Goal: Task Accomplishment & Management: Use online tool/utility

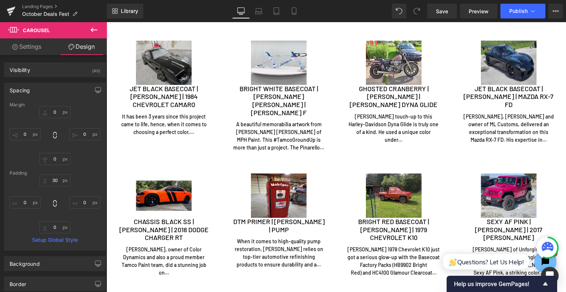
scroll to position [2323, 0]
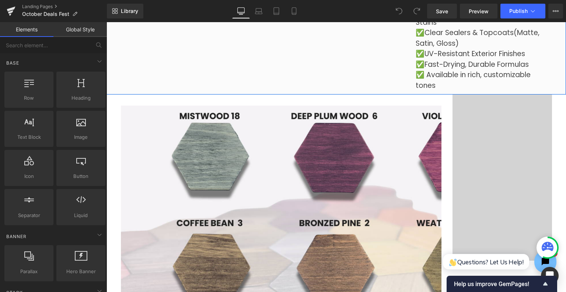
scroll to position [1143, 0]
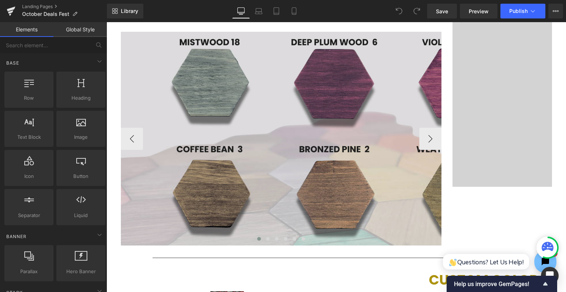
click at [340, 190] on img at bounding box center [342, 138] width 442 height 213
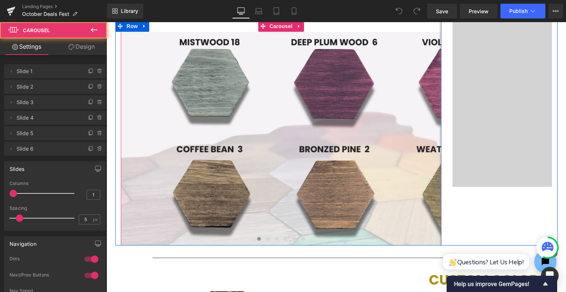
drag, startPoint x: 443, startPoint y: 144, endPoint x: 447, endPoint y: 145, distance: 3.8
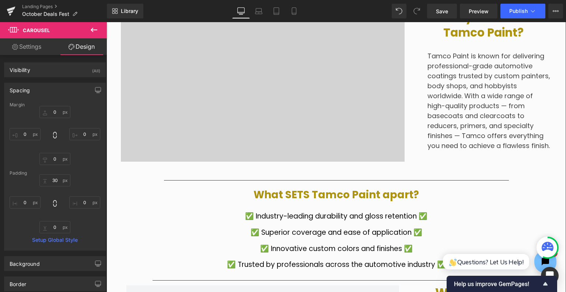
scroll to position [701, 0]
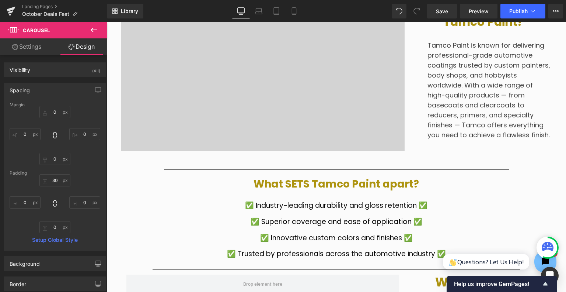
click at [92, 27] on icon at bounding box center [94, 29] width 9 height 9
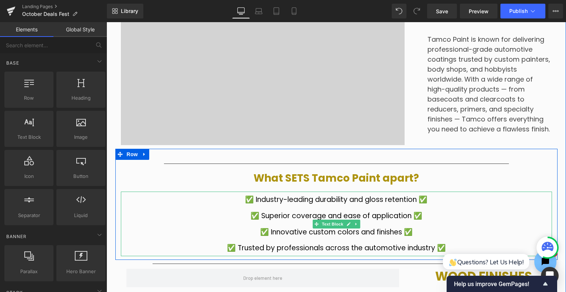
scroll to position [737, 0]
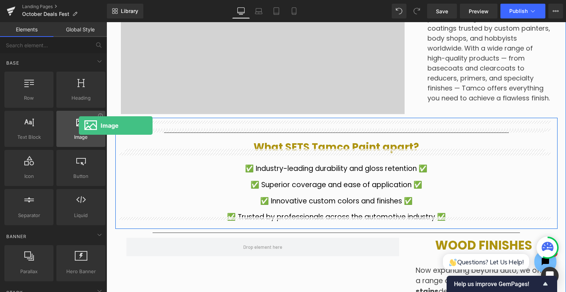
drag, startPoint x: 86, startPoint y: 130, endPoint x: 76, endPoint y: 125, distance: 10.6
click at [77, 125] on div at bounding box center [81, 125] width 45 height 17
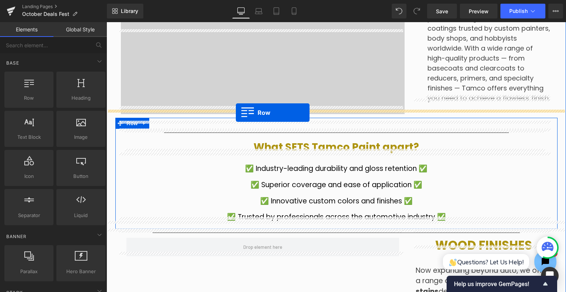
drag, startPoint x: 191, startPoint y: 103, endPoint x: 236, endPoint y: 112, distance: 45.9
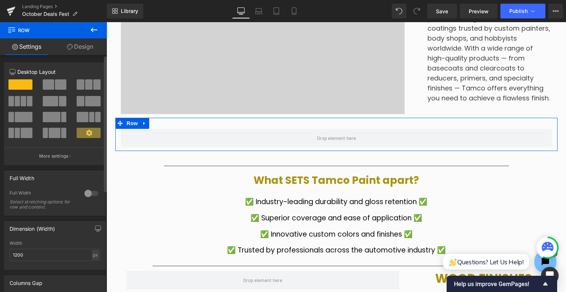
click at [60, 84] on span at bounding box center [60, 84] width 11 height 10
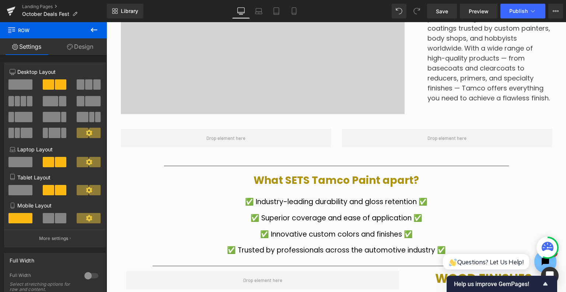
click at [99, 35] on button at bounding box center [94, 30] width 26 height 16
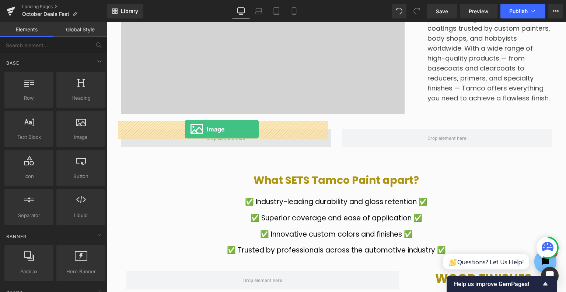
drag, startPoint x: 177, startPoint y: 156, endPoint x: 185, endPoint y: 129, distance: 28.2
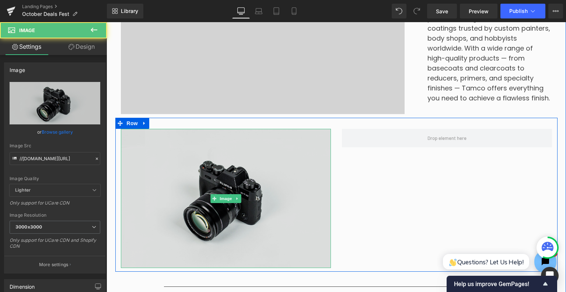
click at [219, 185] on img at bounding box center [226, 198] width 210 height 139
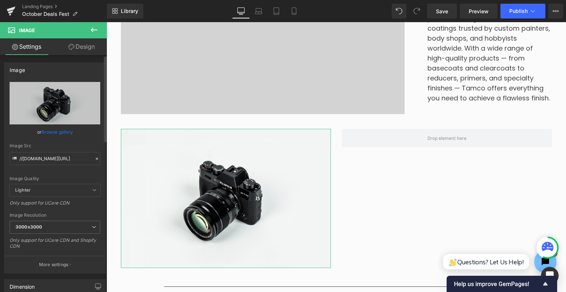
click at [62, 133] on link "Browse gallery" at bounding box center [57, 131] width 31 height 13
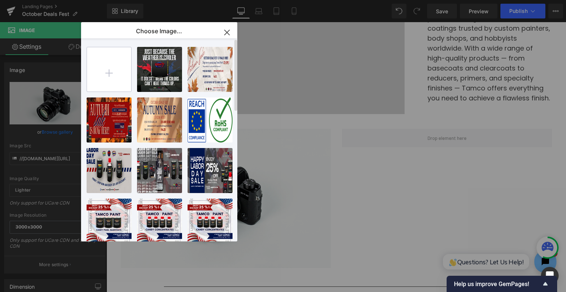
click at [115, 72] on input "file" at bounding box center [109, 69] width 44 height 44
click at [122, 67] on input "file" at bounding box center [109, 69] width 44 height 44
click at [121, 81] on input "file" at bounding box center [109, 69] width 44 height 44
click at [232, 31] on icon "button" at bounding box center [227, 33] width 12 height 12
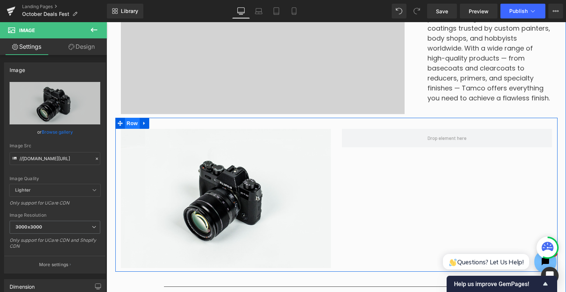
click at [133, 118] on span "Row" at bounding box center [132, 123] width 15 height 11
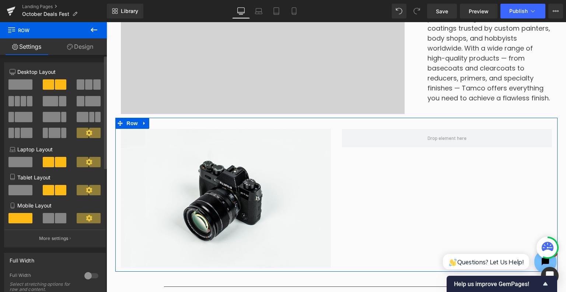
click at [16, 86] on span at bounding box center [20, 84] width 24 height 10
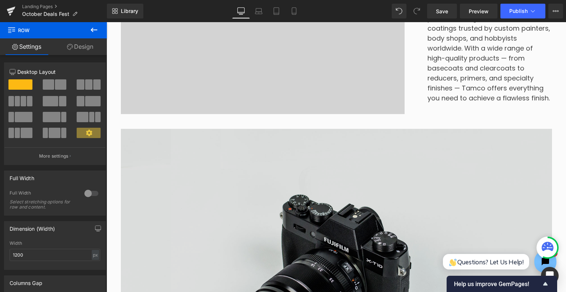
click at [140, 154] on img at bounding box center [336, 272] width 431 height 286
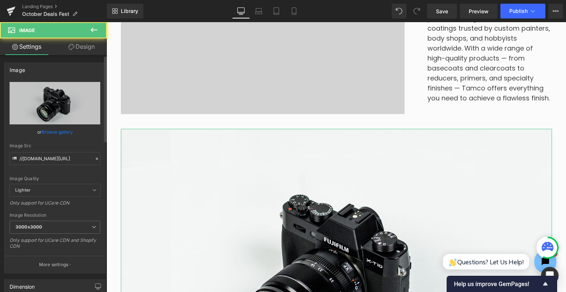
click at [62, 131] on link "Browse gallery" at bounding box center [57, 131] width 31 height 13
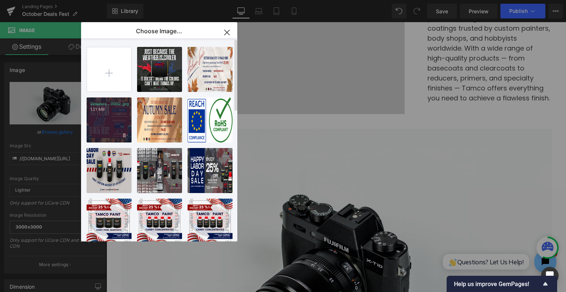
click at [117, 112] on p "1.21 MB" at bounding box center [109, 110] width 38 height 6
type input "https://ucarecdn.com/f2284fa6-521b-4f40-8429-d26a812bdeeb/-/format/auto/-/previ…"
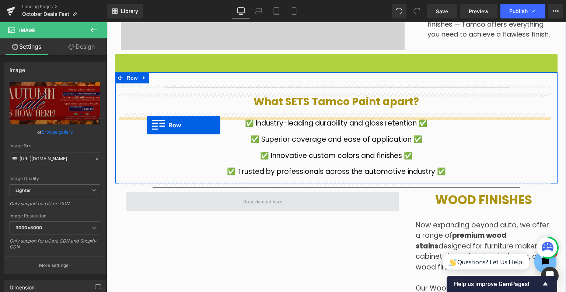
scroll to position [811, 0]
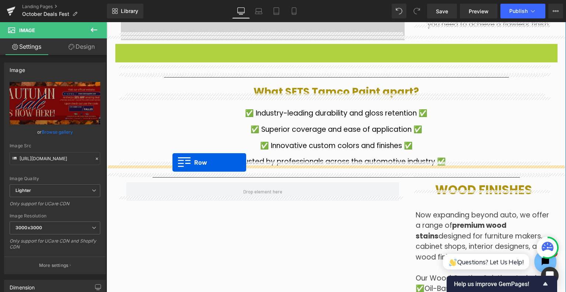
drag, startPoint x: 117, startPoint y: 118, endPoint x: 173, endPoint y: 162, distance: 70.6
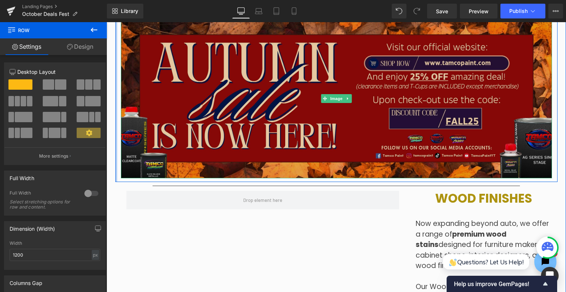
scroll to position [885, 0]
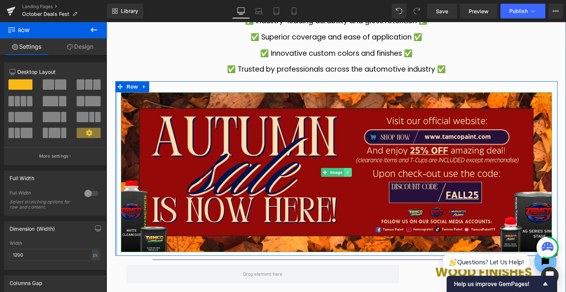
click at [344, 168] on link at bounding box center [348, 172] width 8 height 9
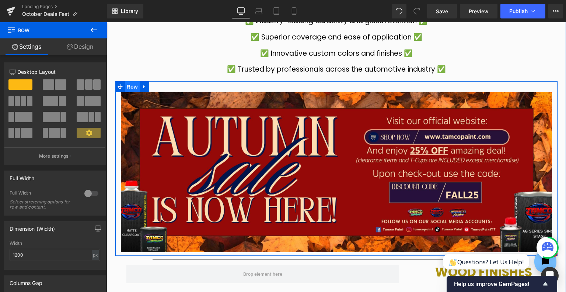
click at [125, 81] on span "Row" at bounding box center [132, 86] width 15 height 11
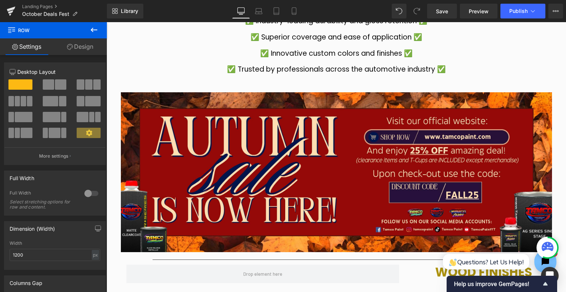
click at [94, 32] on icon at bounding box center [94, 29] width 9 height 9
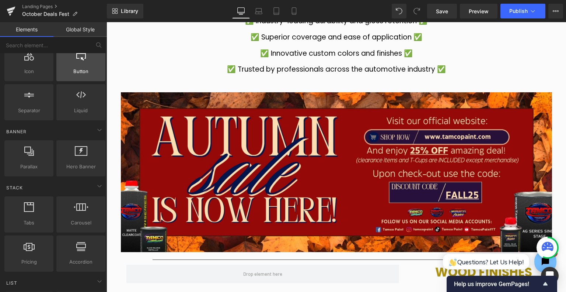
scroll to position [147, 0]
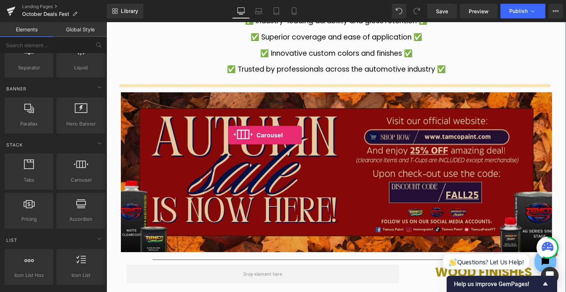
drag, startPoint x: 179, startPoint y: 197, endPoint x: 228, endPoint y: 135, distance: 79.2
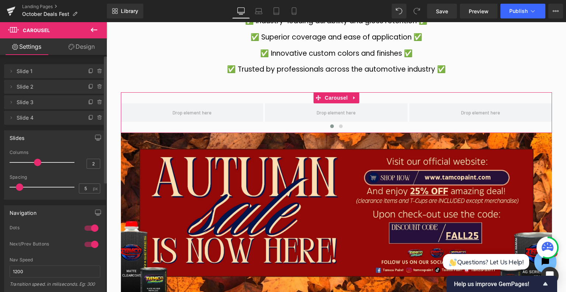
type input "1"
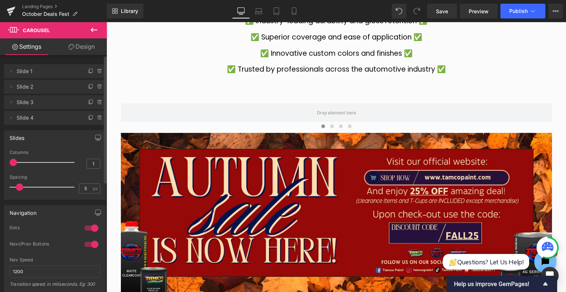
drag, startPoint x: 32, startPoint y: 160, endPoint x: 0, endPoint y: 166, distance: 33.0
click at [0, 166] on div "Slides 1 Columns 1 3 Columns 3 3 Columns 3 1 Columns 1 5px Spacing 5 px 5px Spa…" at bounding box center [55, 162] width 110 height 75
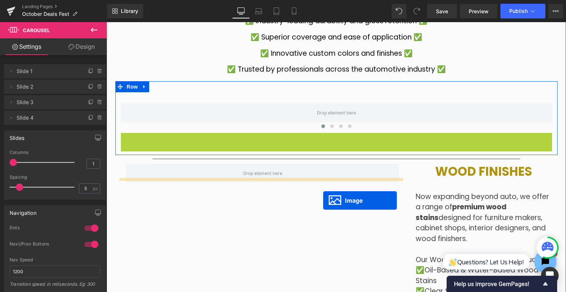
drag, startPoint x: 325, startPoint y: 204, endPoint x: 323, endPoint y: 200, distance: 4.1
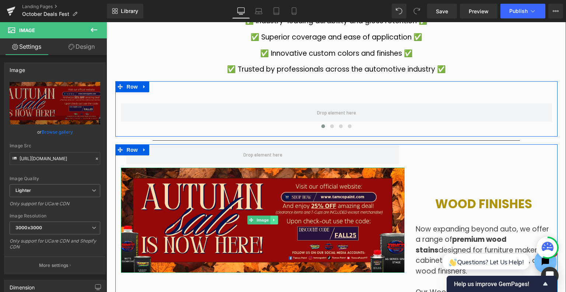
click at [270, 215] on link at bounding box center [274, 219] width 8 height 9
click at [276, 218] on icon at bounding box center [278, 220] width 4 height 4
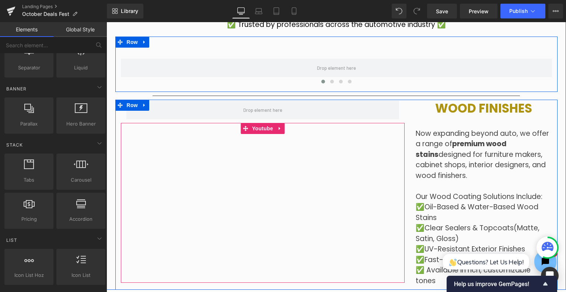
scroll to position [848, 0]
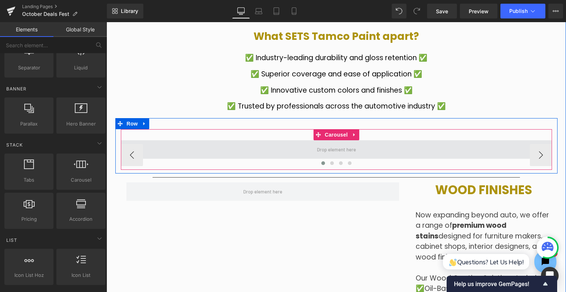
click at [323, 143] on span at bounding box center [337, 149] width 44 height 13
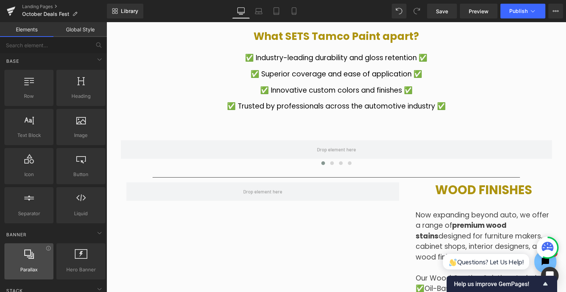
scroll to position [0, 0]
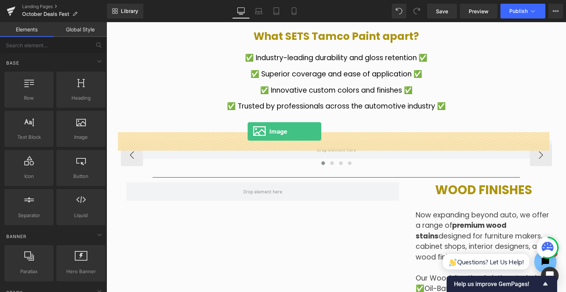
drag, startPoint x: 195, startPoint y: 150, endPoint x: 248, endPoint y: 131, distance: 55.8
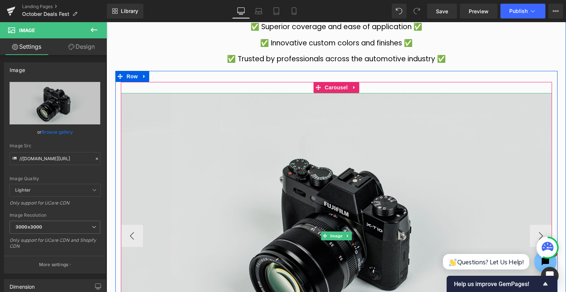
scroll to position [959, 0]
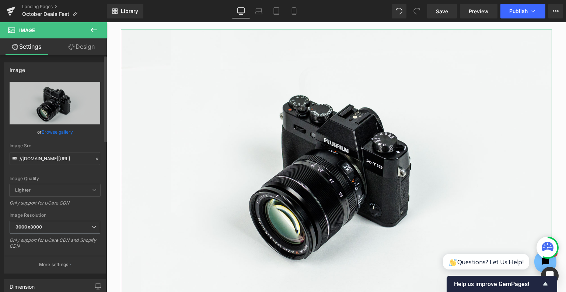
click at [49, 132] on link "Browse gallery" at bounding box center [57, 131] width 31 height 13
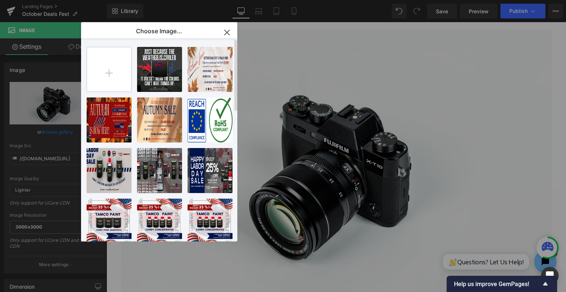
click at [103, 74] on input "file" at bounding box center [109, 69] width 44 height 44
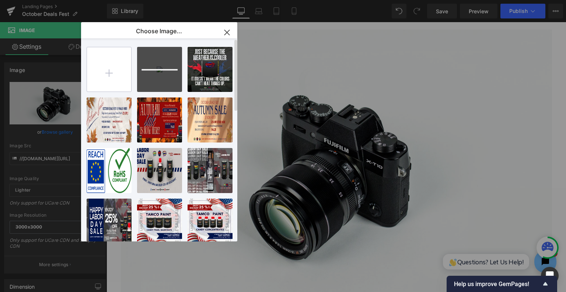
click at [116, 67] on input "file" at bounding box center [109, 69] width 44 height 44
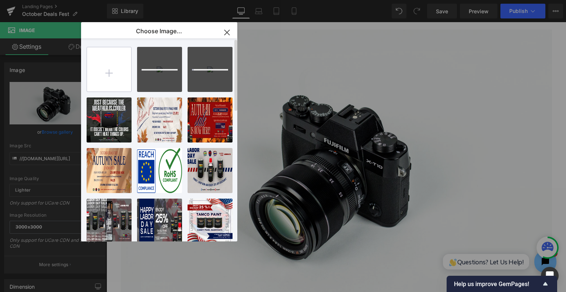
click at [115, 67] on input "file" at bounding box center [109, 69] width 44 height 44
type input "C:\fakepath\October Deals Fest Banner (2)-images-0.jpg"
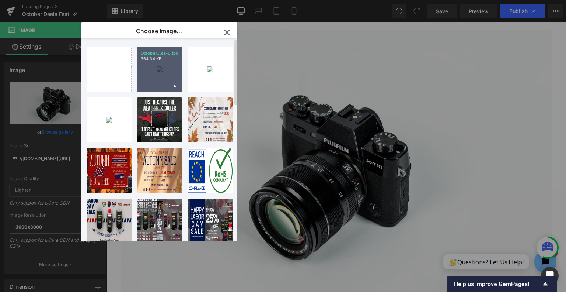
click at [152, 79] on div "October...es-0.jpg 364.34 KB" at bounding box center [159, 69] width 45 height 45
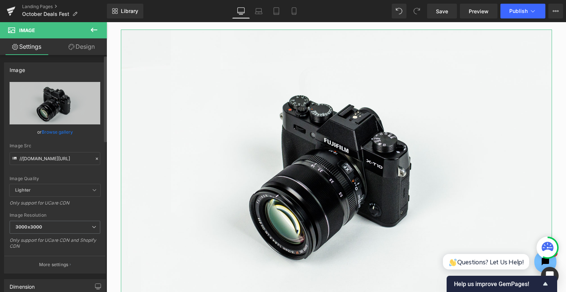
click at [60, 130] on link "Browse gallery" at bounding box center [57, 131] width 31 height 13
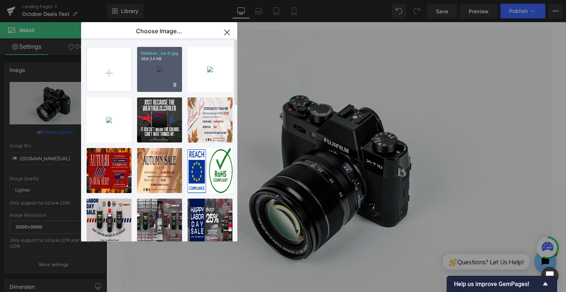
click at [154, 67] on div "October...es-0.jpg 364.34 KB" at bounding box center [159, 69] width 45 height 45
type input "https://ucarecdn.com/9face10b-ada6-49b0-a01c-58c2f7c4d320/-/format/auto/-/previ…"
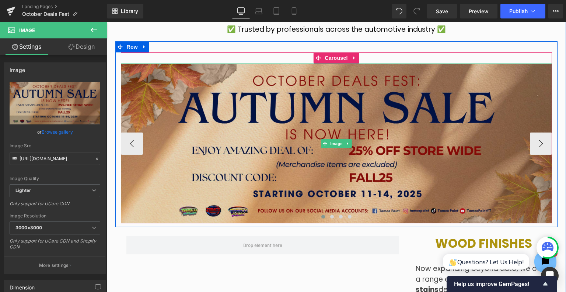
scroll to position [885, 0]
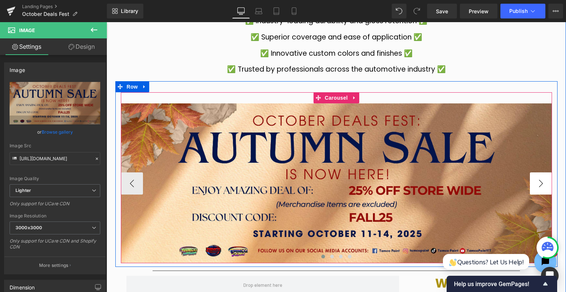
click at [543, 180] on button "›" at bounding box center [541, 183] width 22 height 22
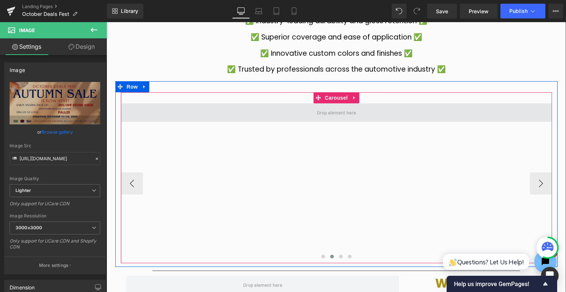
click at [315, 108] on span at bounding box center [337, 112] width 44 height 13
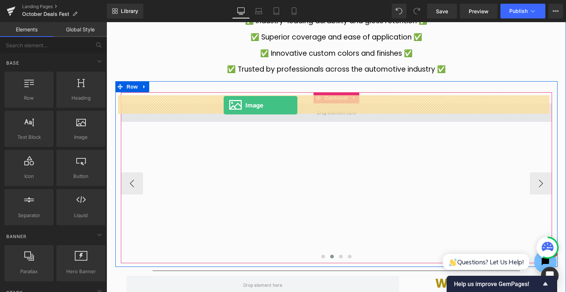
drag, startPoint x: 174, startPoint y: 155, endPoint x: 224, endPoint y: 105, distance: 70.7
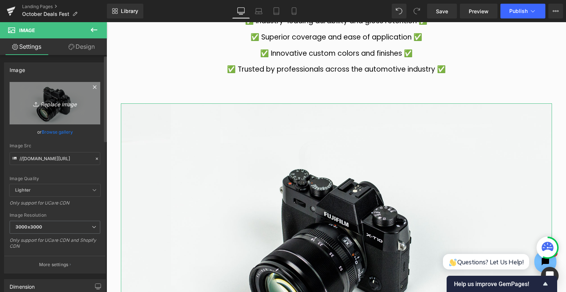
click at [57, 106] on icon "Replace Image" at bounding box center [54, 102] width 59 height 9
type input "C:\fakepath\October Deals Fest Banner (2)-images-1.jpg"
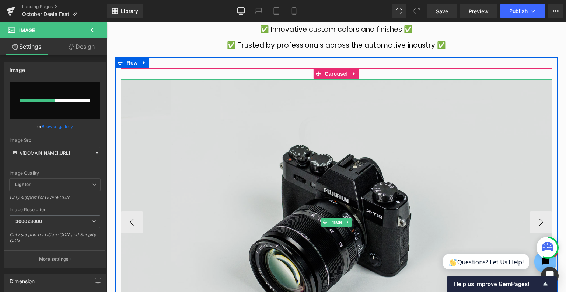
scroll to position [922, 0]
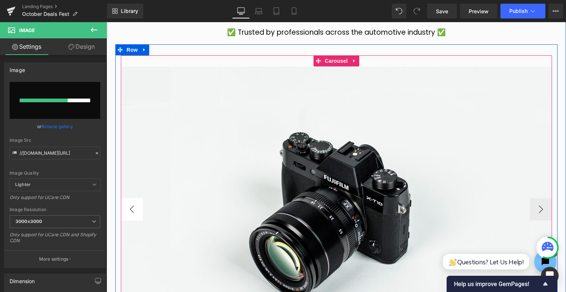
click at [126, 198] on button "‹" at bounding box center [132, 209] width 22 height 22
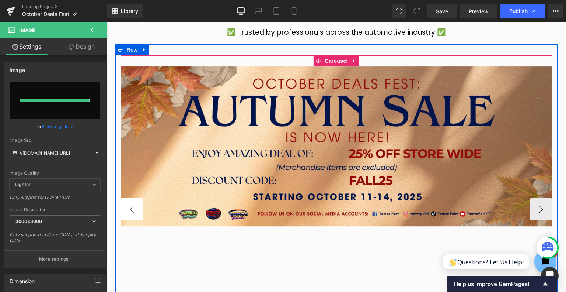
type input "https://ucarecdn.com/6d836e58-1f8e-4175-aeb2-b32309d7f32c/-/format/auto/-/previ…"
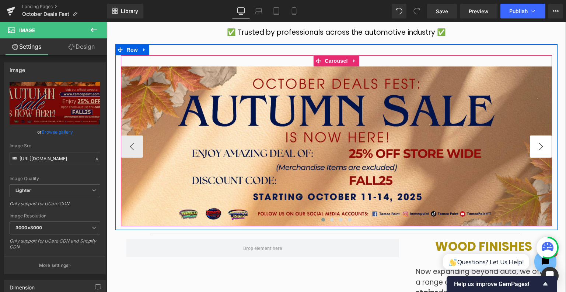
click at [542, 143] on button "›" at bounding box center [541, 146] width 22 height 22
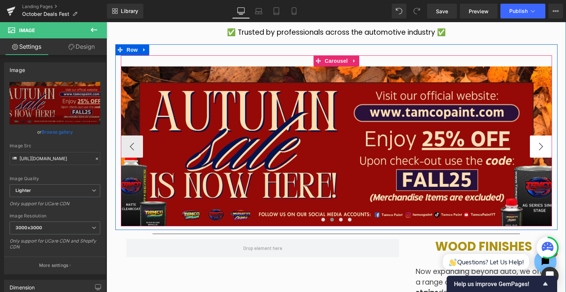
click at [542, 143] on button "›" at bounding box center [541, 146] width 22 height 22
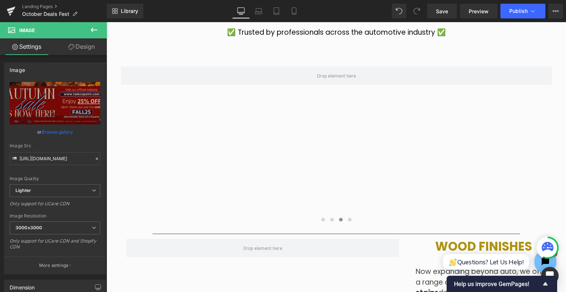
click at [92, 29] on icon at bounding box center [94, 30] width 7 height 4
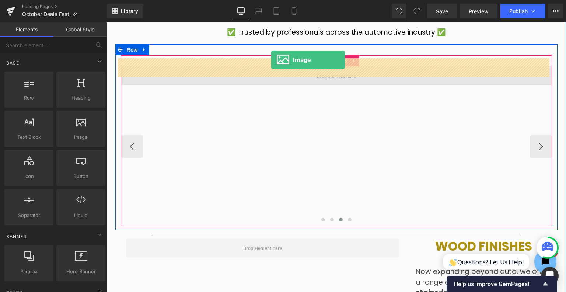
drag, startPoint x: 190, startPoint y: 145, endPoint x: 271, endPoint y: 60, distance: 117.6
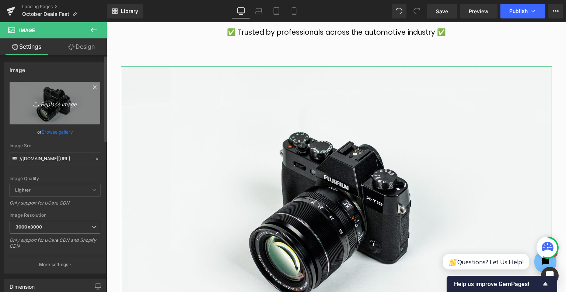
click at [52, 104] on icon "Replace Image" at bounding box center [54, 102] width 59 height 9
type input "C:\fakepath\October Deals Fest Banner (2)-images-0.jpg"
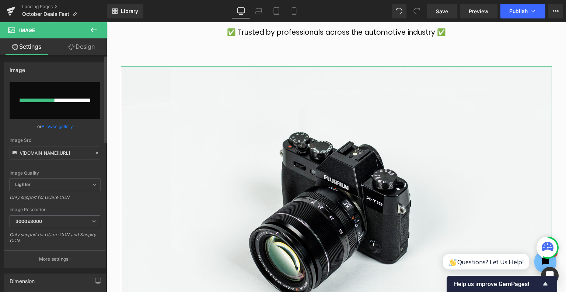
click at [56, 124] on link "Browse gallery" at bounding box center [57, 126] width 31 height 13
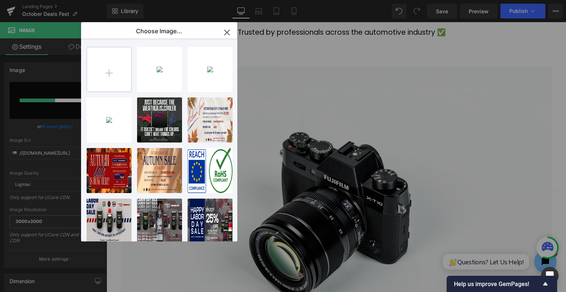
click at [117, 72] on input "file" at bounding box center [109, 69] width 44 height 44
type input "C:\fakepath\October Deals Fest Banner (2)-images-2.jpg"
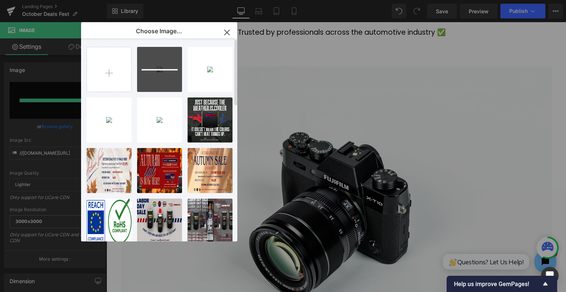
type input "https://ucarecdn.com/c1e9e3b0-3e1f-4fb7-932a-b5d60482dc84/-/format/auto/-/previ…"
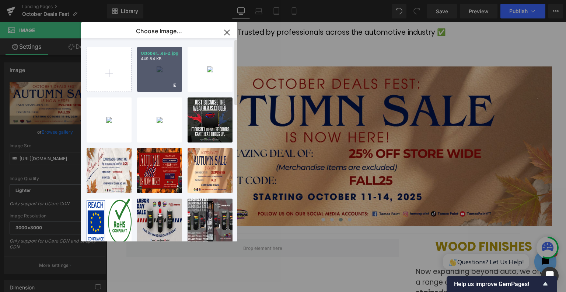
click at [156, 79] on div "October...es-2.jpg 449.84 KB" at bounding box center [159, 69] width 45 height 45
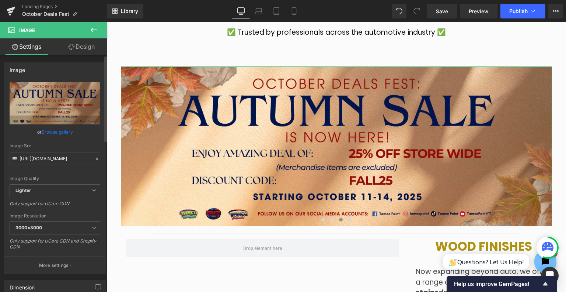
click at [65, 132] on link "Browse gallery" at bounding box center [57, 131] width 31 height 13
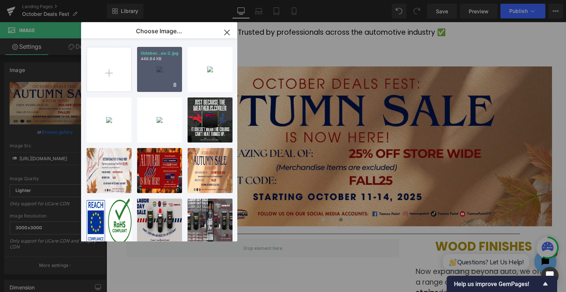
click at [154, 76] on div "October...es-2.jpg 449.84 KB" at bounding box center [159, 69] width 45 height 45
type input "https://ucarecdn.com/c25563cb-fd2b-4c1b-85ec-d70de17c0da5/-/format/auto/-/previ…"
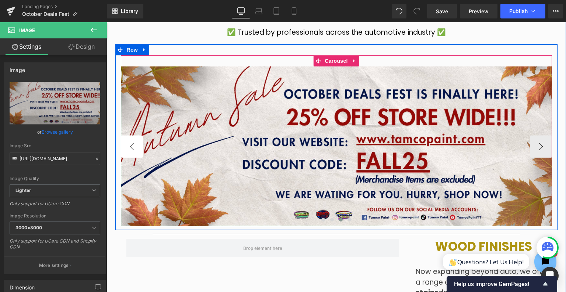
click at [128, 142] on button "‹" at bounding box center [132, 146] width 22 height 22
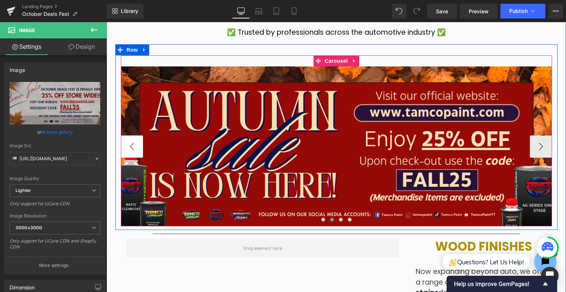
click at [128, 142] on button "‹" at bounding box center [132, 146] width 22 height 22
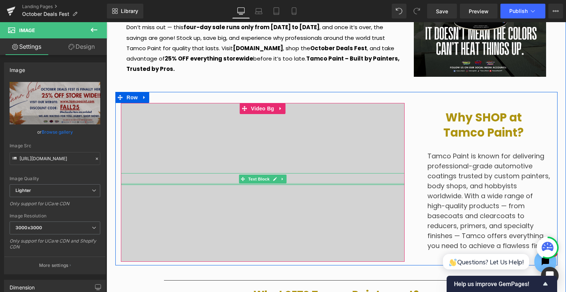
scroll to position [774, 0]
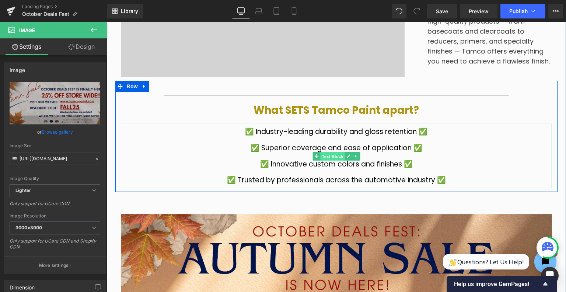
click at [325, 152] on span "Text Block" at bounding box center [332, 156] width 24 height 9
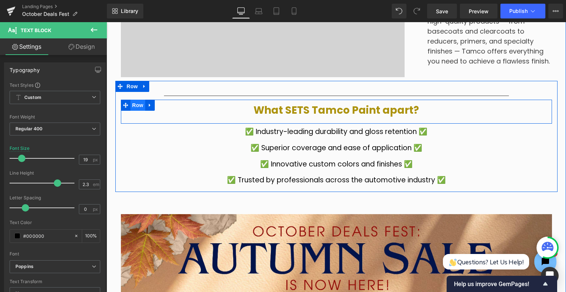
click at [134, 100] on span "Row" at bounding box center [138, 105] width 15 height 11
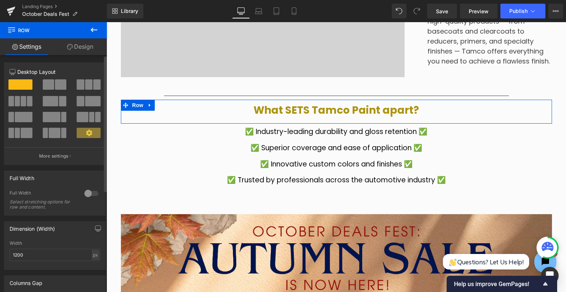
click at [55, 88] on span at bounding box center [60, 84] width 11 height 10
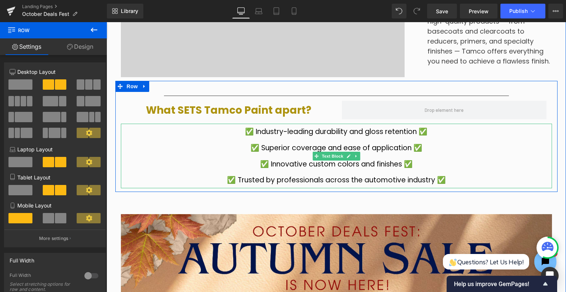
click at [268, 140] on p "✅ Superior coverage and ease of application ✅" at bounding box center [336, 148] width 431 height 16
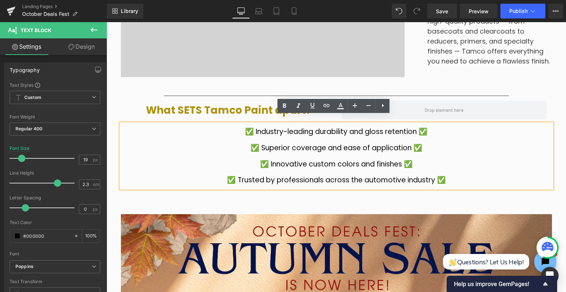
click at [291, 131] on p "✅ Industry-leading durability and gloss retention ✅" at bounding box center [336, 132] width 431 height 16
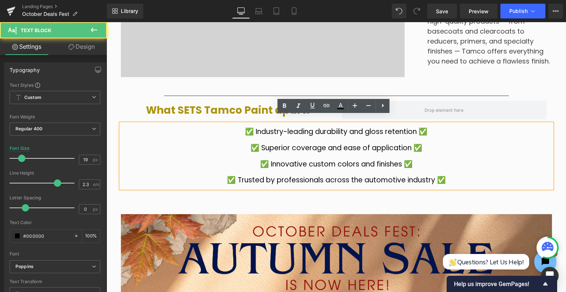
click at [291, 131] on p "✅ Industry-leading durability and gloss retention ✅" at bounding box center [336, 132] width 431 height 16
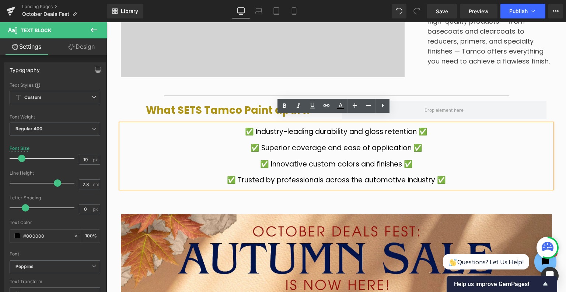
click at [381, 142] on p "✅ Superior coverage and ease of application ✅" at bounding box center [336, 148] width 431 height 16
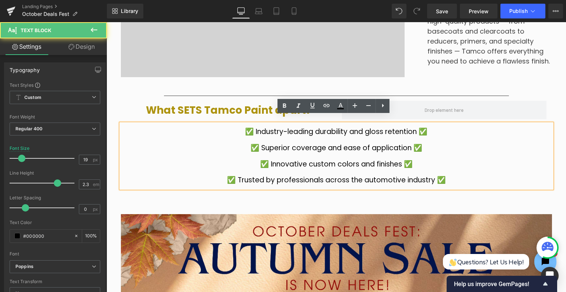
click at [381, 142] on p "✅ Superior coverage and ease of application ✅" at bounding box center [336, 148] width 431 height 16
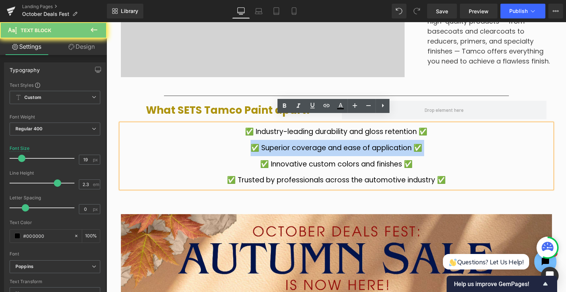
click at [381, 142] on p "✅ Superior coverage and ease of application ✅" at bounding box center [336, 148] width 431 height 16
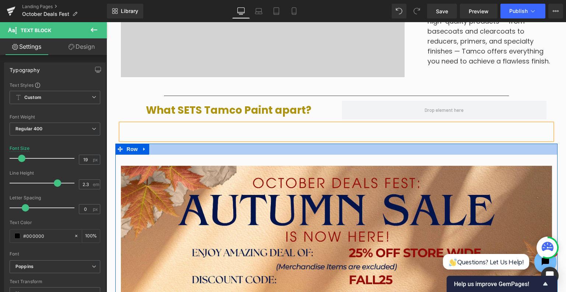
click at [381, 143] on div at bounding box center [336, 148] width 442 height 11
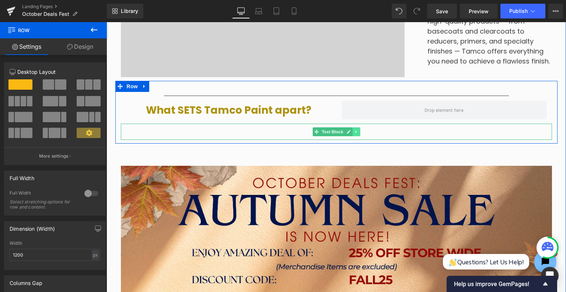
click at [354, 129] on icon at bounding box center [356, 131] width 4 height 4
click at [358, 129] on icon at bounding box center [360, 131] width 4 height 4
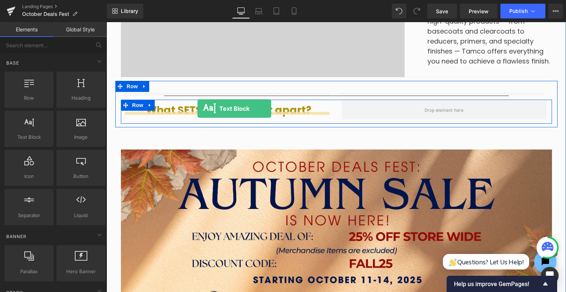
drag, startPoint x: 163, startPoint y: 114, endPoint x: 198, endPoint y: 108, distance: 35.5
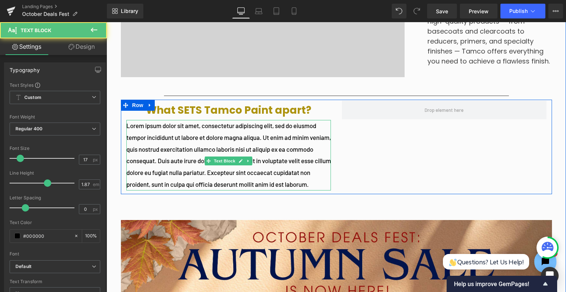
click at [198, 130] on p "Lorem ipsum dolor sit amet, consectetur adipiscing elit, sed do eiusmod tempor …" at bounding box center [228, 155] width 205 height 70
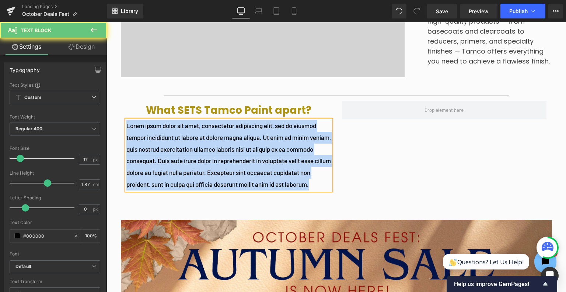
paste div
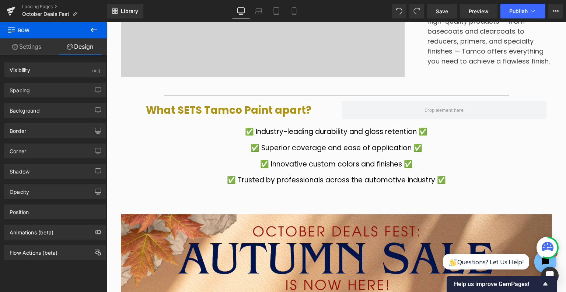
click at [359, 142] on p "✅ Superior coverage and ease of application ✅" at bounding box center [336, 148] width 431 height 16
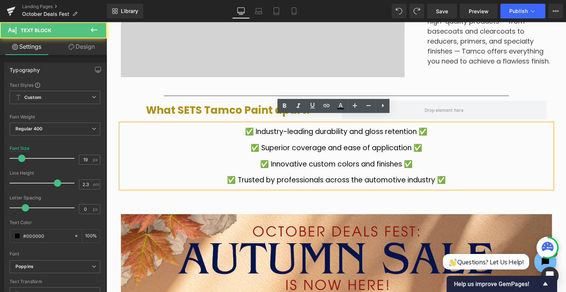
click at [352, 144] on p "✅ Superior coverage and ease of application ✅" at bounding box center [336, 148] width 431 height 16
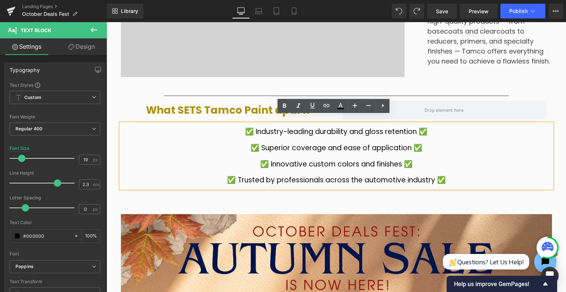
click at [340, 162] on p "✅ Innovative custom colors and finishes ✅" at bounding box center [336, 164] width 431 height 16
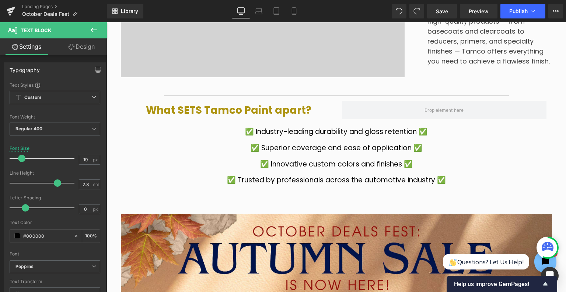
drag, startPoint x: 93, startPoint y: 29, endPoint x: 20, endPoint y: 43, distance: 74.0
click at [93, 29] on icon at bounding box center [94, 29] width 9 height 9
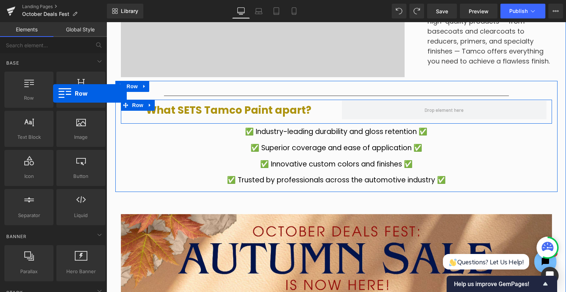
drag, startPoint x: 57, startPoint y: 80, endPoint x: 53, endPoint y: 93, distance: 14.2
click at [53, 93] on div "Row rows, columns, layouts, div Heading headings, titles, h1,h2,h3,h4,h5,h6 Tex…" at bounding box center [55, 148] width 104 height 156
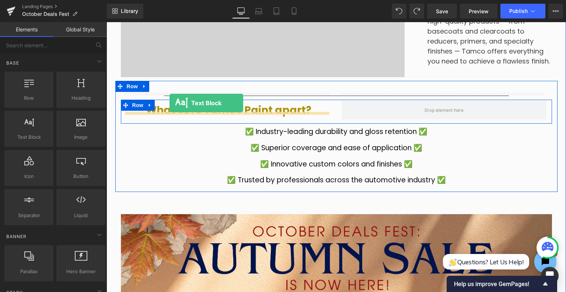
drag, startPoint x: 146, startPoint y: 154, endPoint x: 170, endPoint y: 103, distance: 56.9
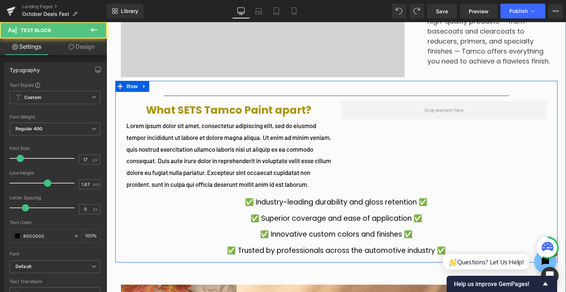
click at [313, 221] on p "✅ Superior coverage and ease of application ✅" at bounding box center [336, 218] width 431 height 16
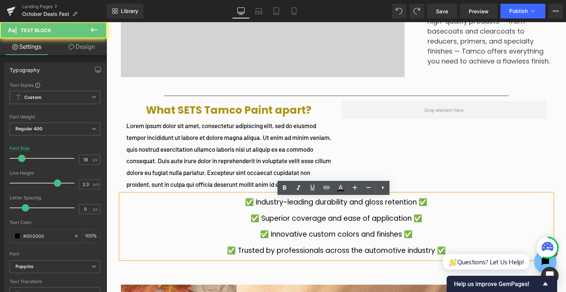
click at [321, 214] on p "✅ Superior coverage and ease of application ✅" at bounding box center [336, 218] width 431 height 16
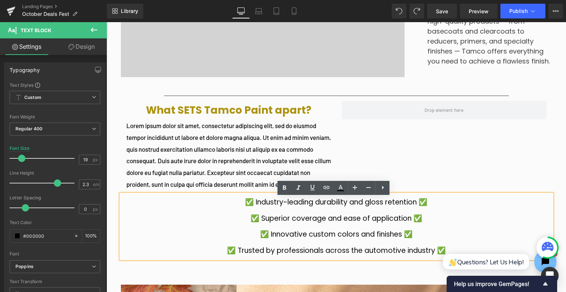
click at [202, 171] on p "Lorem ipsum dolor sit amet, consectetur adipiscing elit, sed do eiusmod tempor …" at bounding box center [228, 155] width 205 height 70
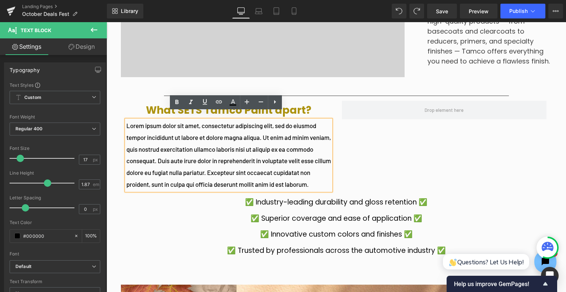
click at [237, 156] on p "Lorem ipsum dolor sit amet, consectetur adipiscing elit, sed do eiusmod tempor …" at bounding box center [228, 155] width 205 height 70
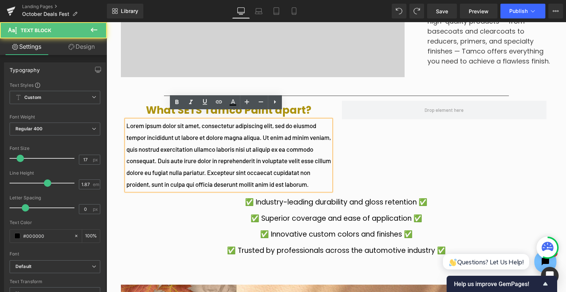
click at [264, 215] on p "✅ Superior coverage and ease of application ✅" at bounding box center [336, 218] width 431 height 16
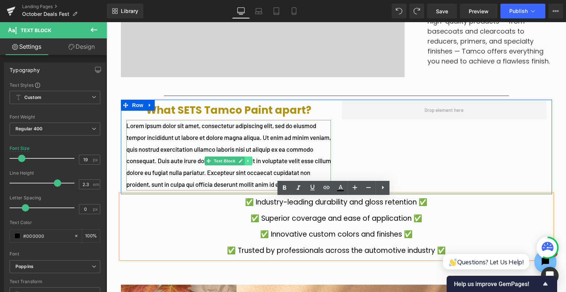
click at [247, 160] on icon at bounding box center [247, 161] width 1 height 3
click at [250, 159] on icon at bounding box center [252, 161] width 4 height 4
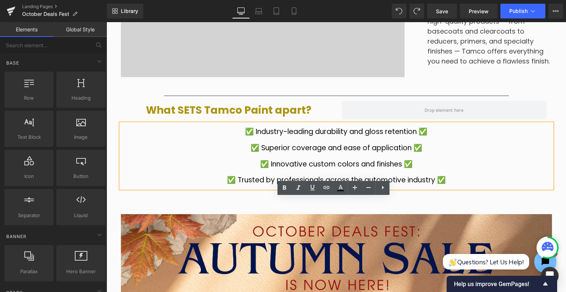
click at [357, 172] on p "✅ Trusted by professionals across the automotive industry ✅" at bounding box center [336, 180] width 431 height 16
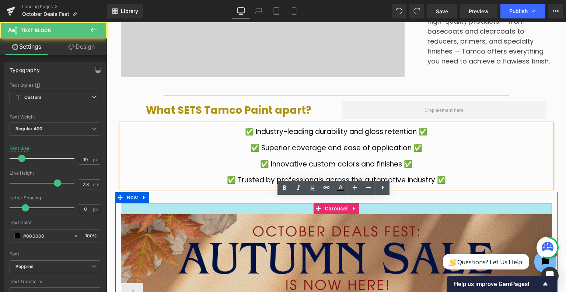
click at [388, 236] on img at bounding box center [336, 294] width 431 height 160
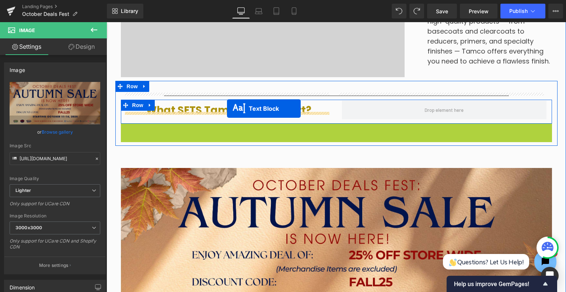
drag, startPoint x: 313, startPoint y: 149, endPoint x: 227, endPoint y: 108, distance: 95.2
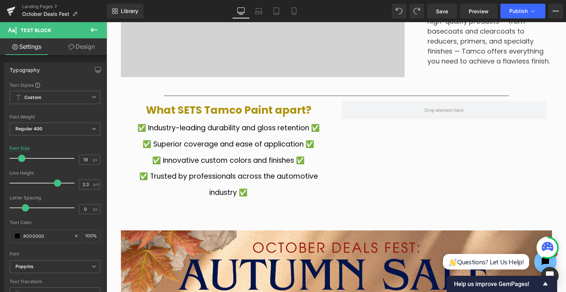
click at [91, 26] on icon at bounding box center [94, 29] width 9 height 9
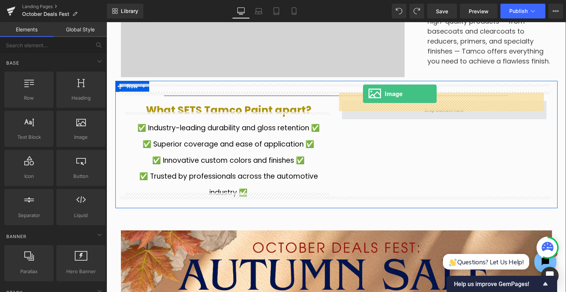
drag, startPoint x: 254, startPoint y: 101, endPoint x: 363, endPoint y: 94, distance: 109.0
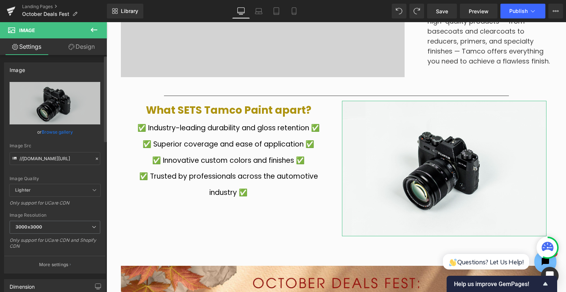
click at [56, 125] on link "Browse gallery" at bounding box center [57, 131] width 31 height 13
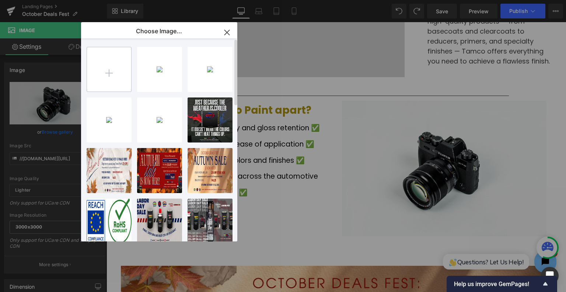
click at [110, 86] on input "file" at bounding box center [109, 69] width 44 height 44
type input "C:\fakepath\Announcement 1 (1).png"
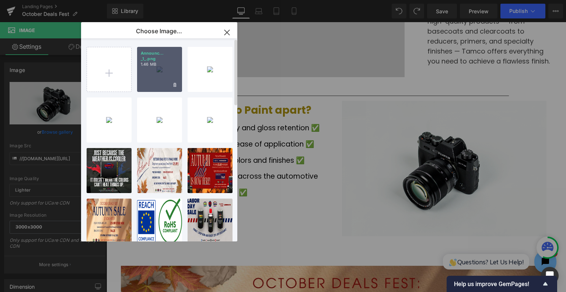
click at [164, 76] on div "Announc... _1_.png 1.46 MB" at bounding box center [159, 69] width 45 height 45
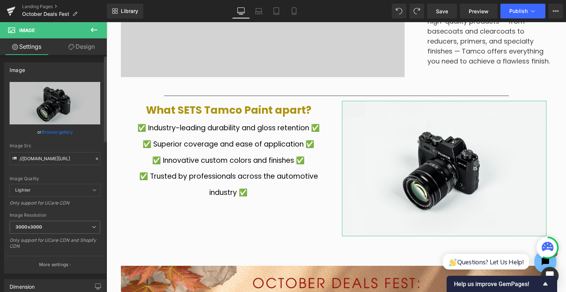
click at [50, 125] on link "Browse gallery" at bounding box center [57, 131] width 31 height 13
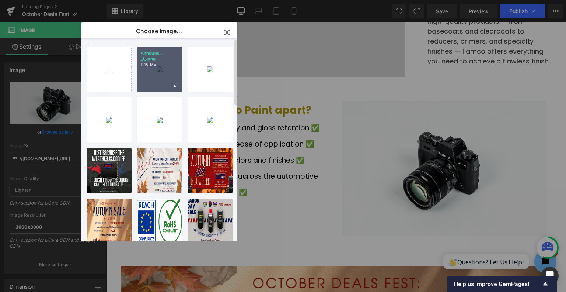
click at [150, 59] on p "Announc... _1_.png" at bounding box center [160, 56] width 38 height 11
type input "https://ucarecdn.com/11b1db33-2f8a-4eb9-b952-faea439b577e/-/format/auto/-/previ…"
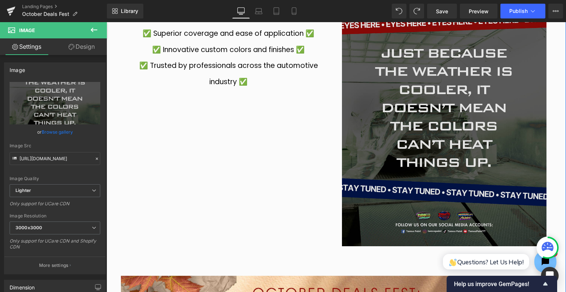
scroll to position [959, 0]
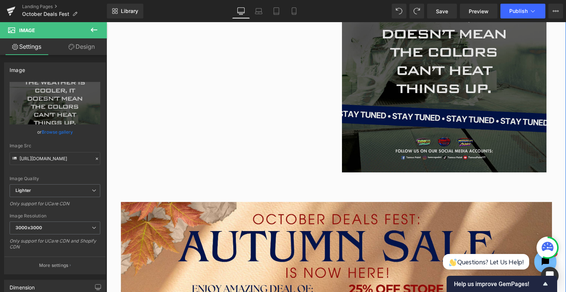
click at [525, 153] on img at bounding box center [444, 44] width 205 height 256
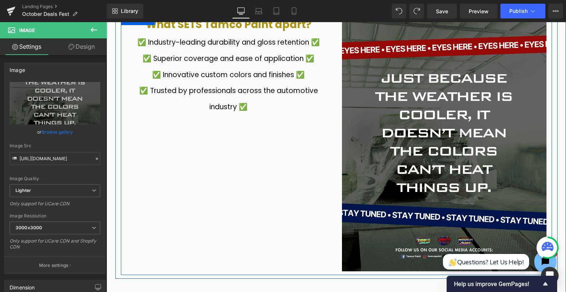
scroll to position [811, 0]
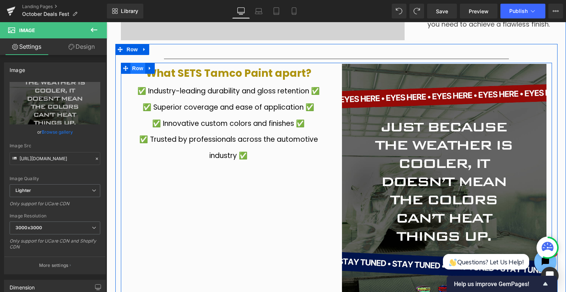
click at [134, 63] on span "Row" at bounding box center [138, 68] width 15 height 11
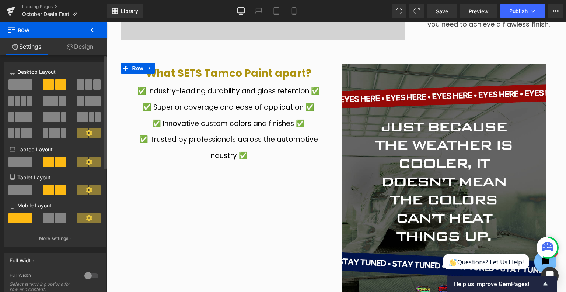
click at [56, 100] on span at bounding box center [50, 101] width 15 height 10
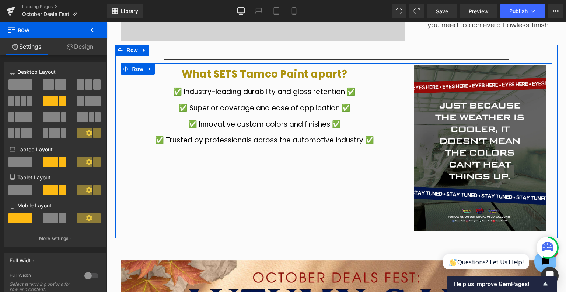
scroll to position [774, 0]
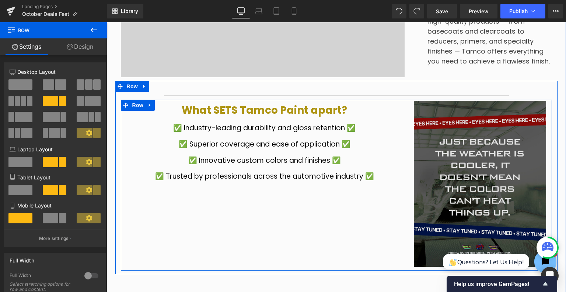
click at [498, 168] on img at bounding box center [480, 184] width 133 height 166
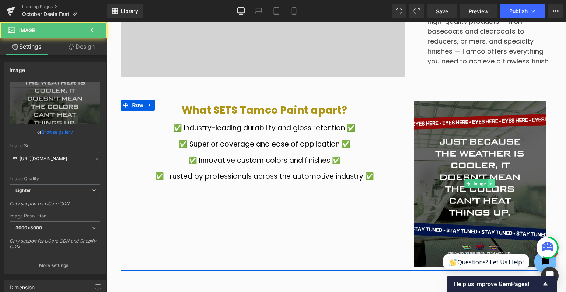
click at [491, 182] on icon at bounding box center [491, 183] width 1 height 3
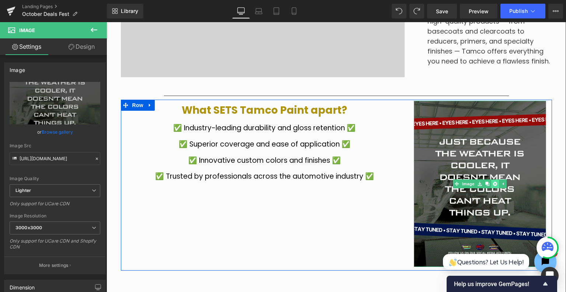
click at [493, 179] on link at bounding box center [496, 183] width 8 height 9
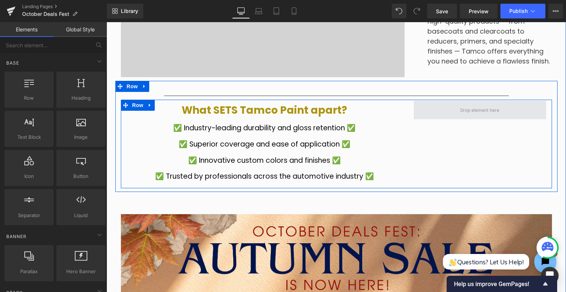
click at [476, 104] on span at bounding box center [480, 110] width 44 height 13
click at [435, 143] on div "What SETS Tamco Paint apart? Text Block ✅ Industry-leading durability and gloss…" at bounding box center [336, 144] width 431 height 88
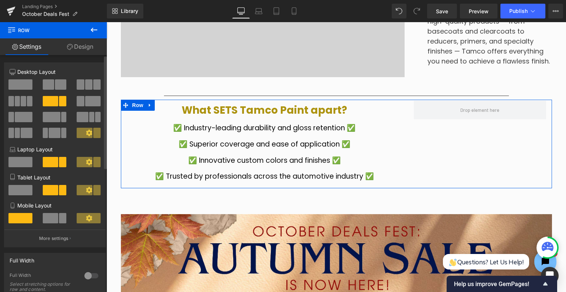
click at [18, 81] on span at bounding box center [20, 84] width 24 height 10
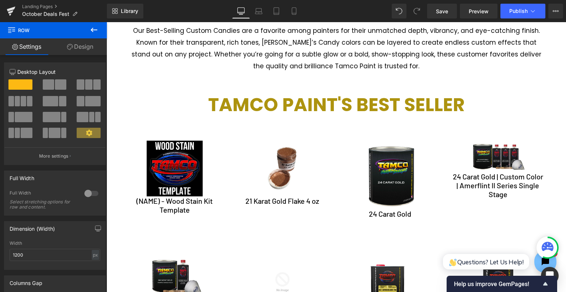
scroll to position [1880, 0]
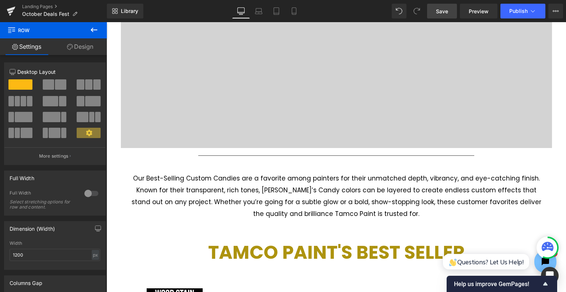
click at [446, 9] on span "Save" at bounding box center [442, 11] width 12 height 8
